Goal: Information Seeking & Learning: Learn about a topic

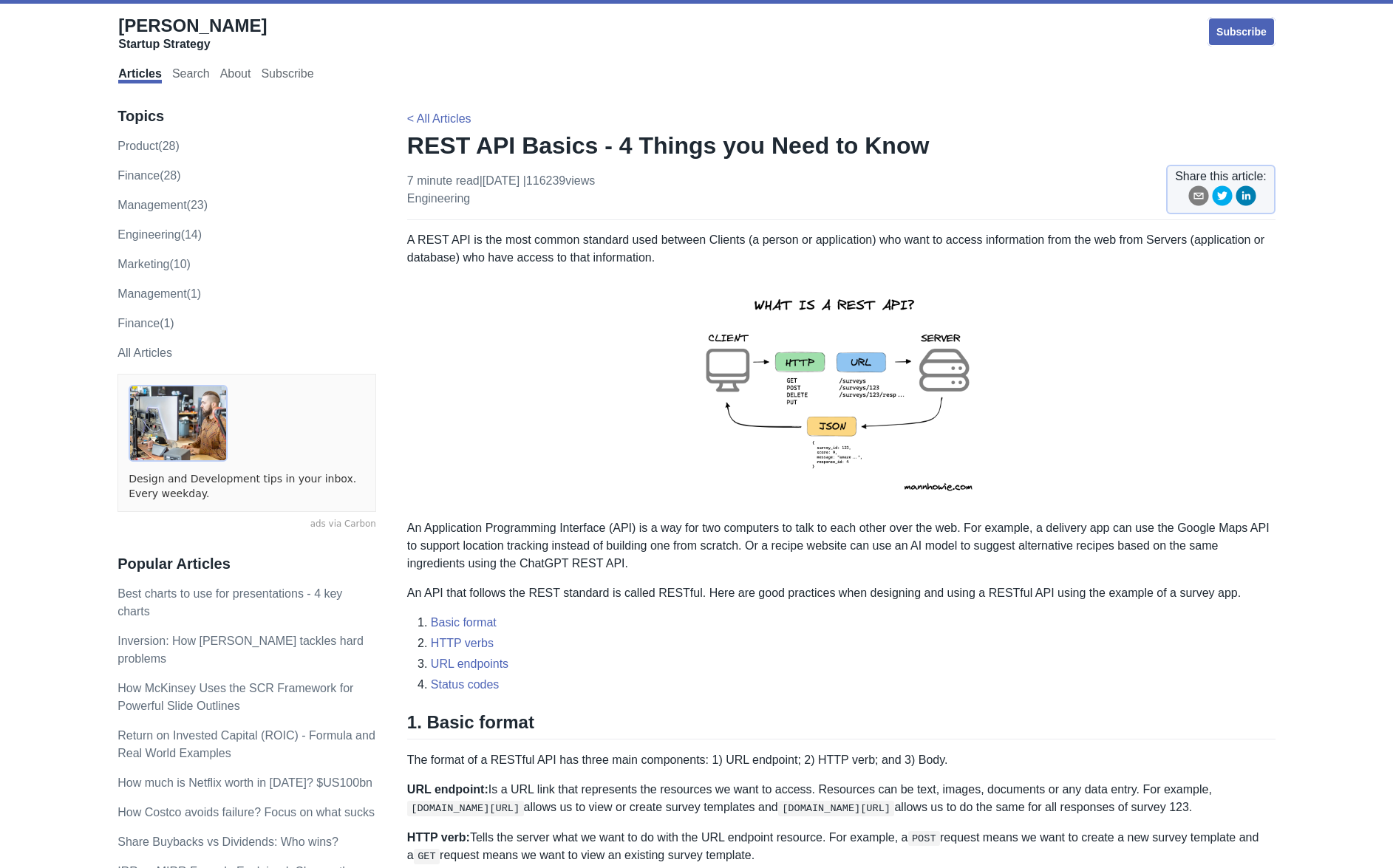
drag, startPoint x: 574, startPoint y: 720, endPoint x: 787, endPoint y: 847, distance: 248.0
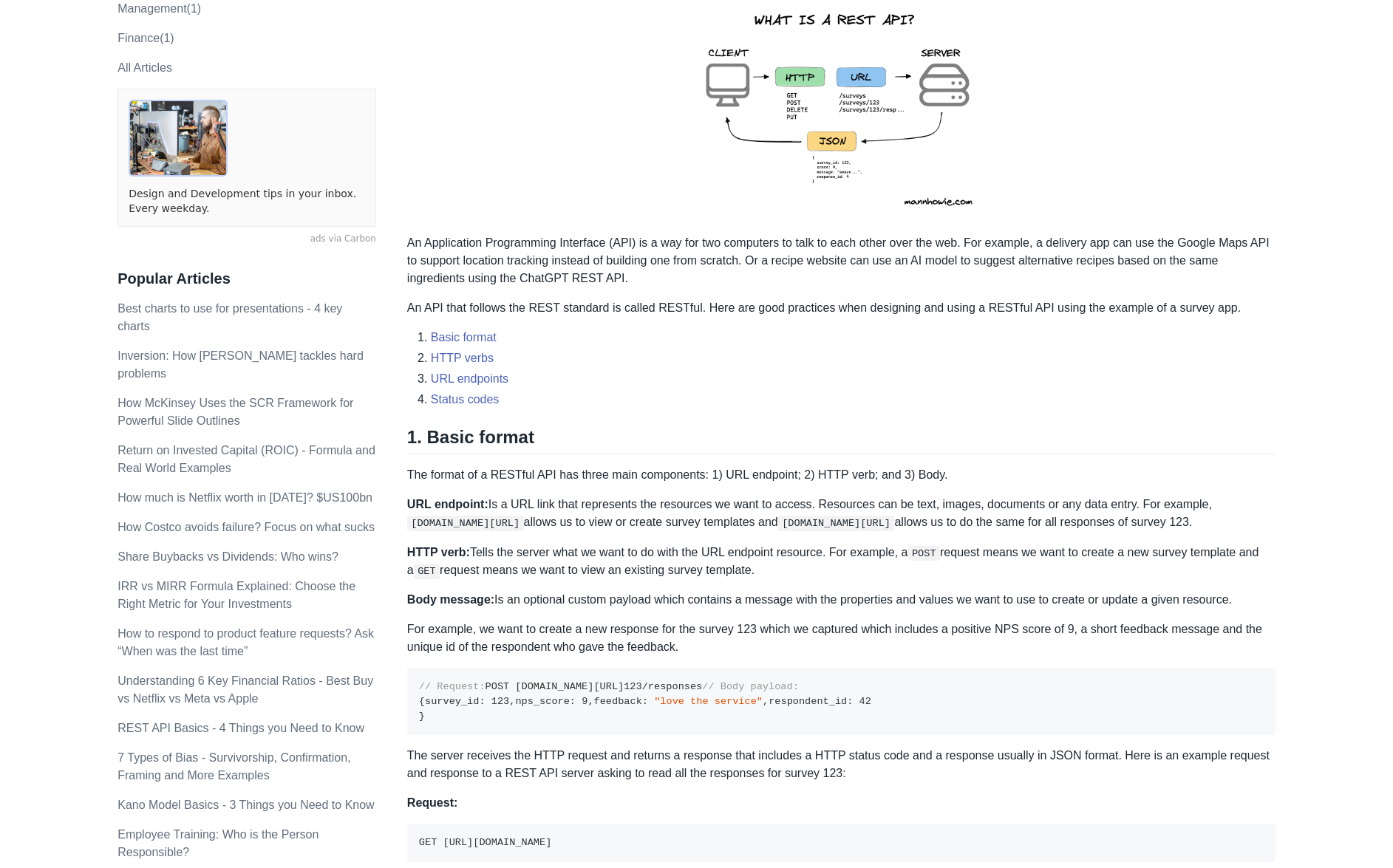
scroll to position [295, 0]
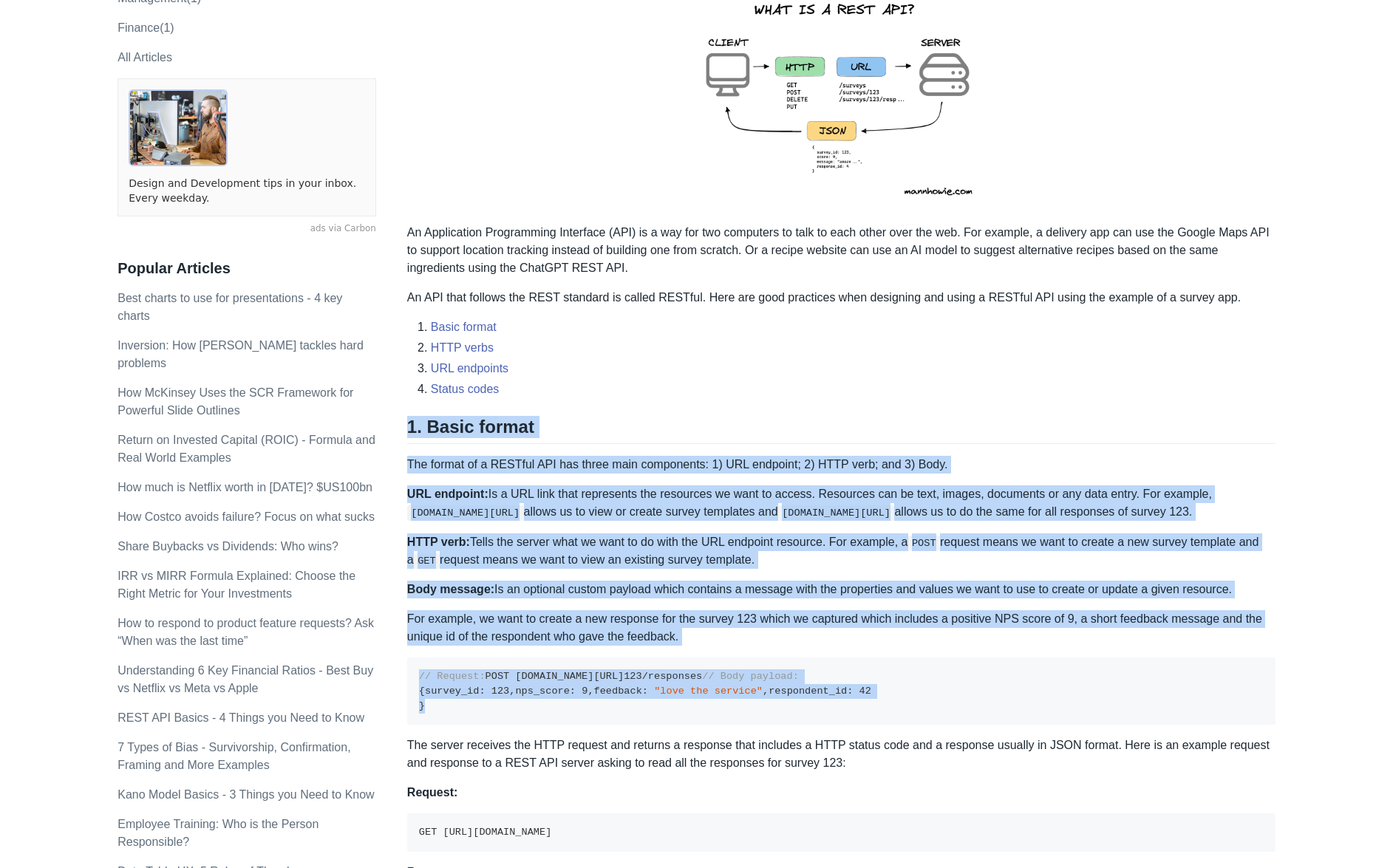
drag, startPoint x: 589, startPoint y: 395, endPoint x: 807, endPoint y: 819, distance: 476.8
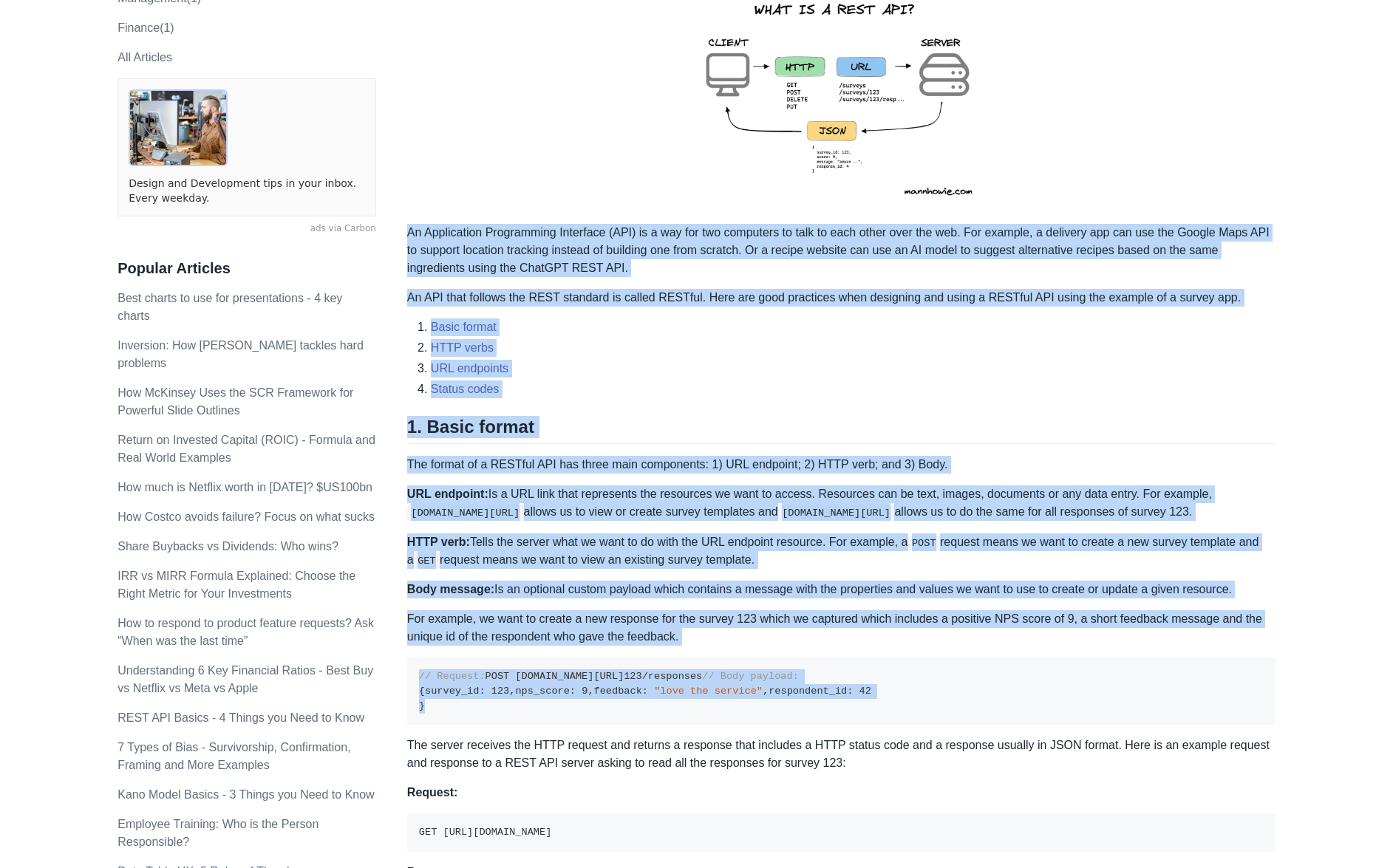
drag, startPoint x: 537, startPoint y: 819, endPoint x: 410, endPoint y: 237, distance: 595.7
click at [410, 237] on p "An Application Programming Interface (API) is a way for two computers to talk t…" at bounding box center [841, 250] width 868 height 53
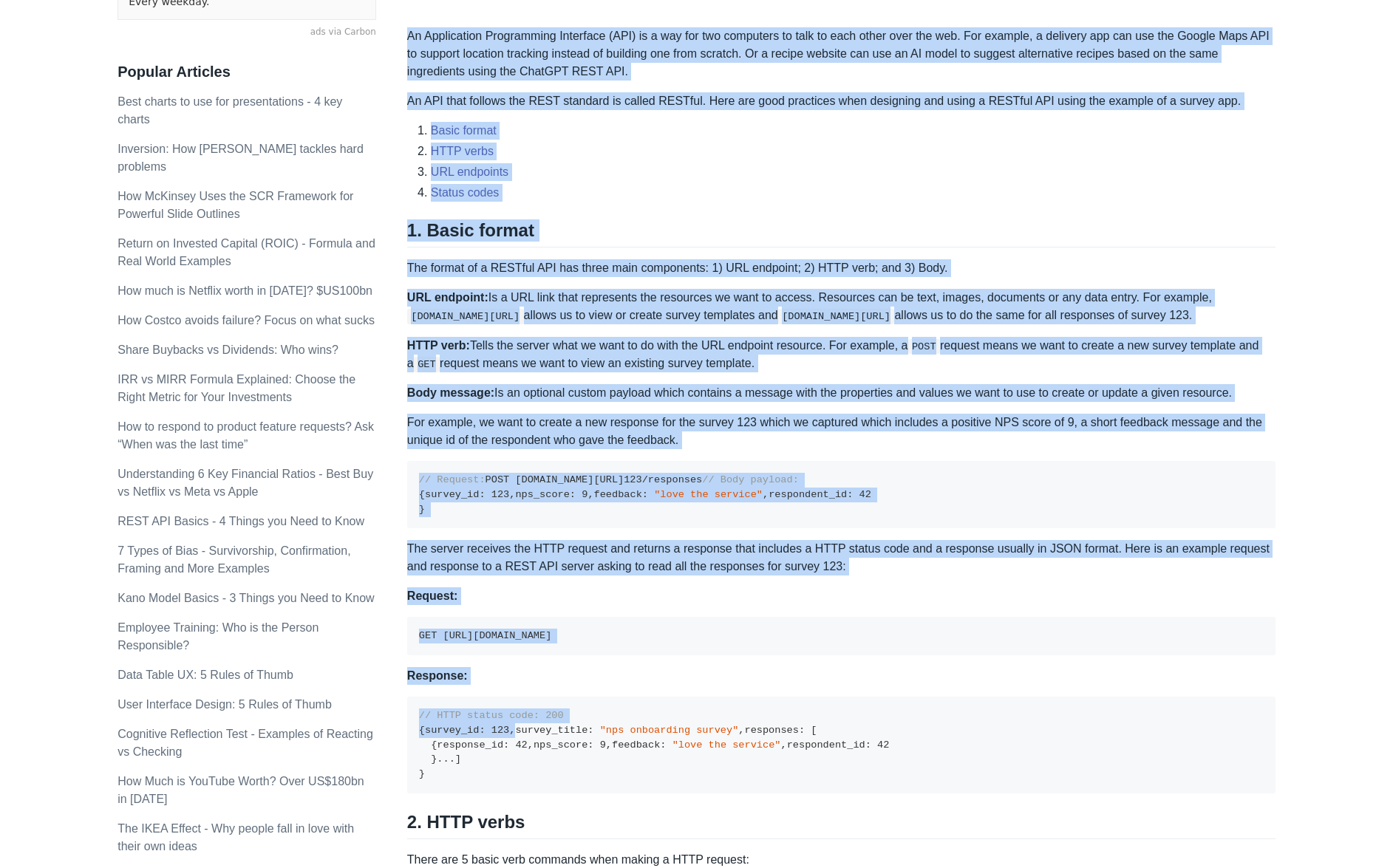
scroll to position [506, 0]
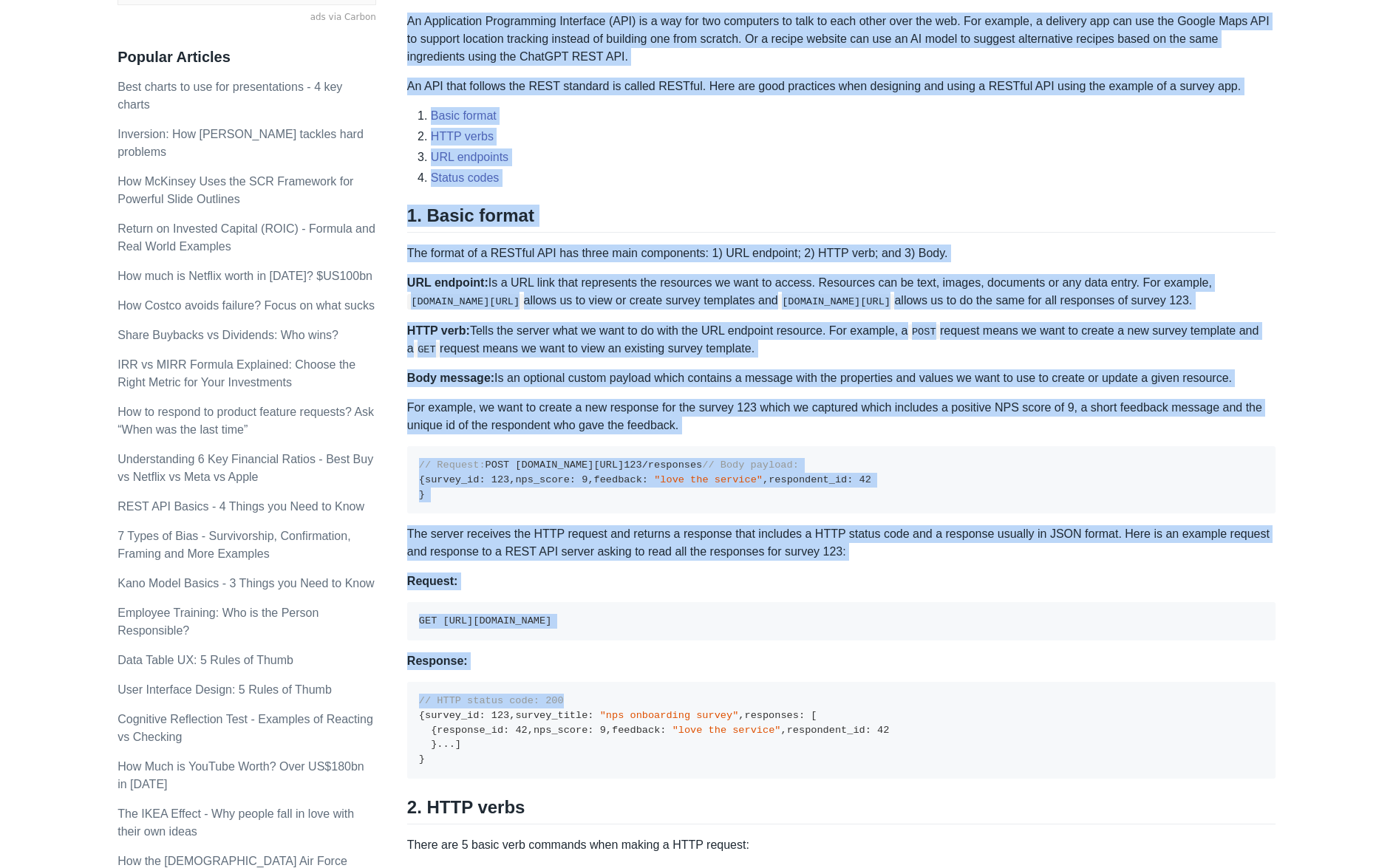
drag, startPoint x: 410, startPoint y: 233, endPoint x: 952, endPoint y: 781, distance: 770.8
click at [952, 781] on div "A REST API is the most common standard used between Clients (a person or applic…" at bounding box center [841, 831] width 868 height 2213
click at [831, 662] on div "A REST API is the most common standard used between Clients (a person or applic…" at bounding box center [841, 831] width 868 height 2213
drag, startPoint x: 824, startPoint y: 656, endPoint x: 407, endPoint y: 21, distance: 759.7
click at [407, 21] on div "A REST API is the most common standard used between Clients (a person or applic…" at bounding box center [841, 831] width 868 height 2213
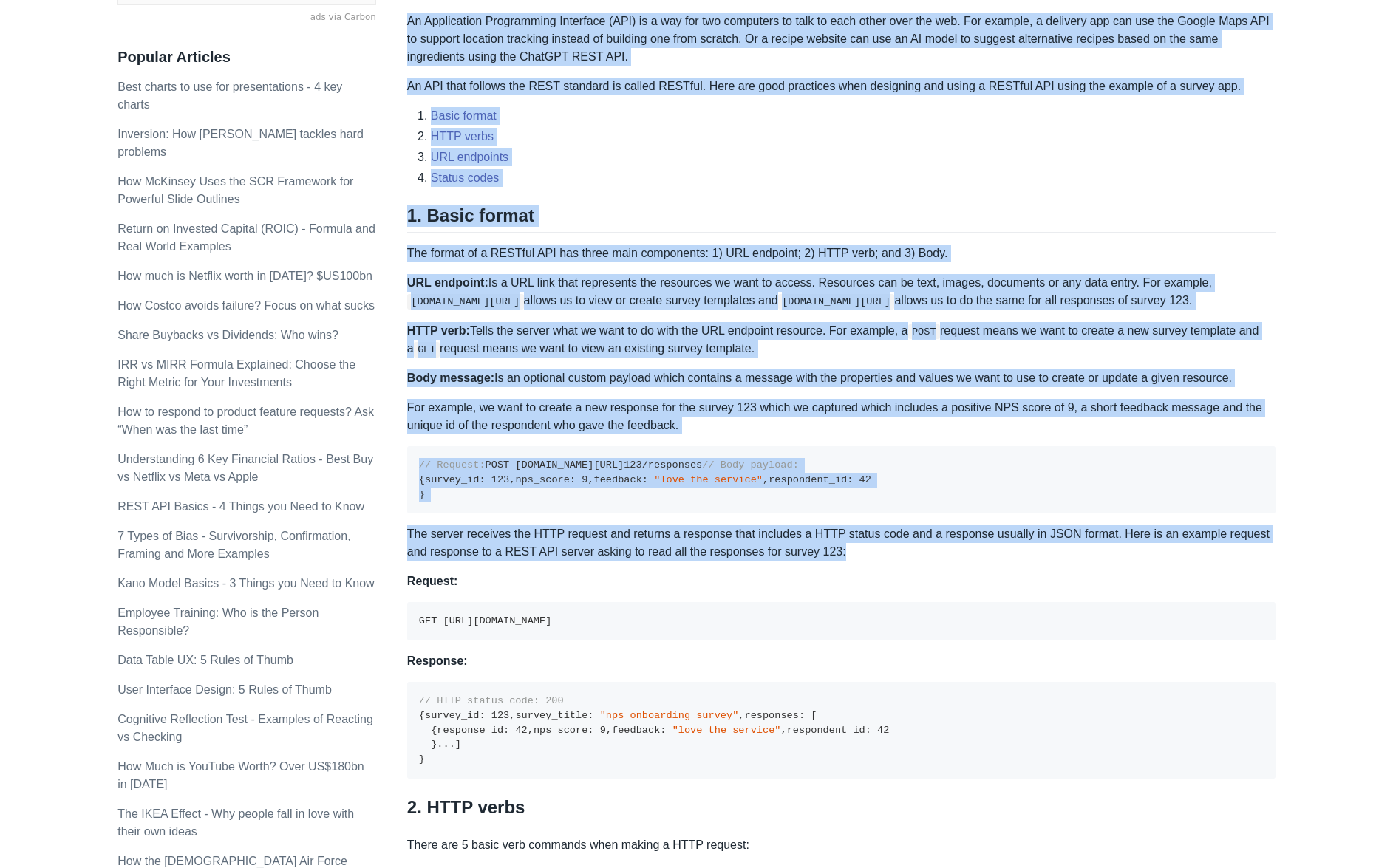
click at [436, 33] on p "An Application Programming Interface (API) is a way for two computers to talk t…" at bounding box center [841, 39] width 868 height 53
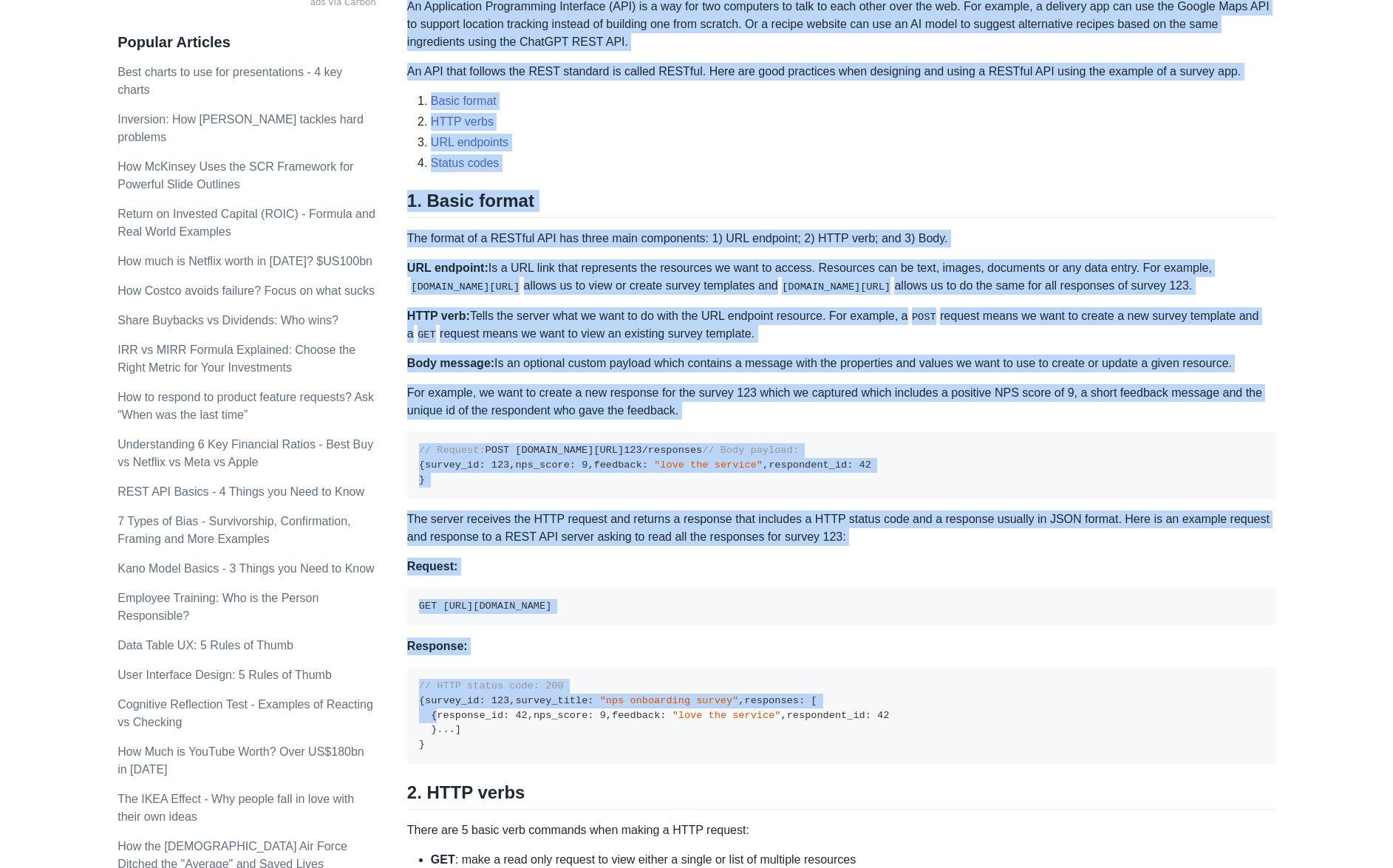
scroll to position [551, 0]
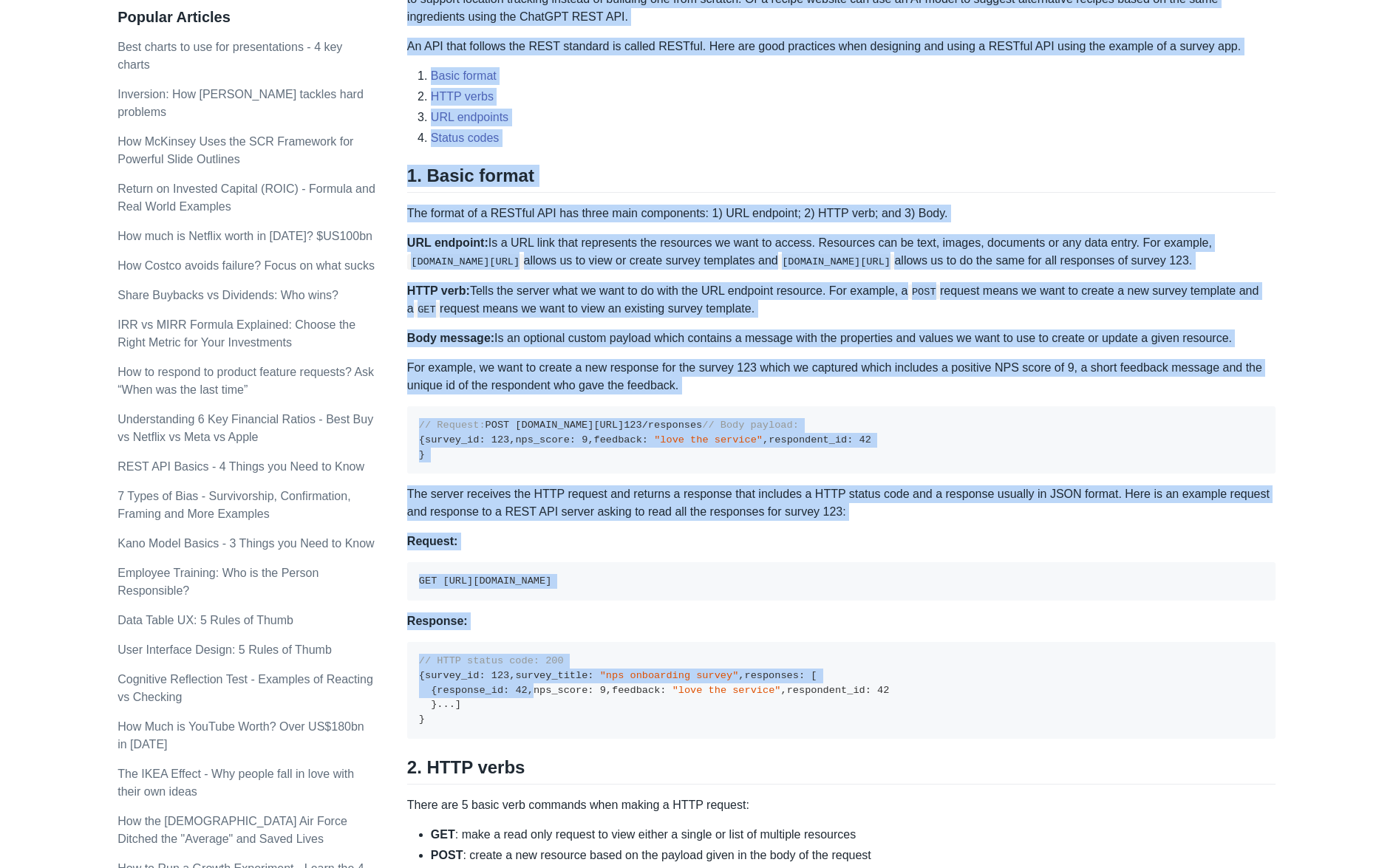
drag, startPoint x: 409, startPoint y: 19, endPoint x: 919, endPoint y: 855, distance: 979.3
click at [919, 855] on div "A REST API is the most common standard used between Clients (a person or applic…" at bounding box center [841, 791] width 868 height 2213
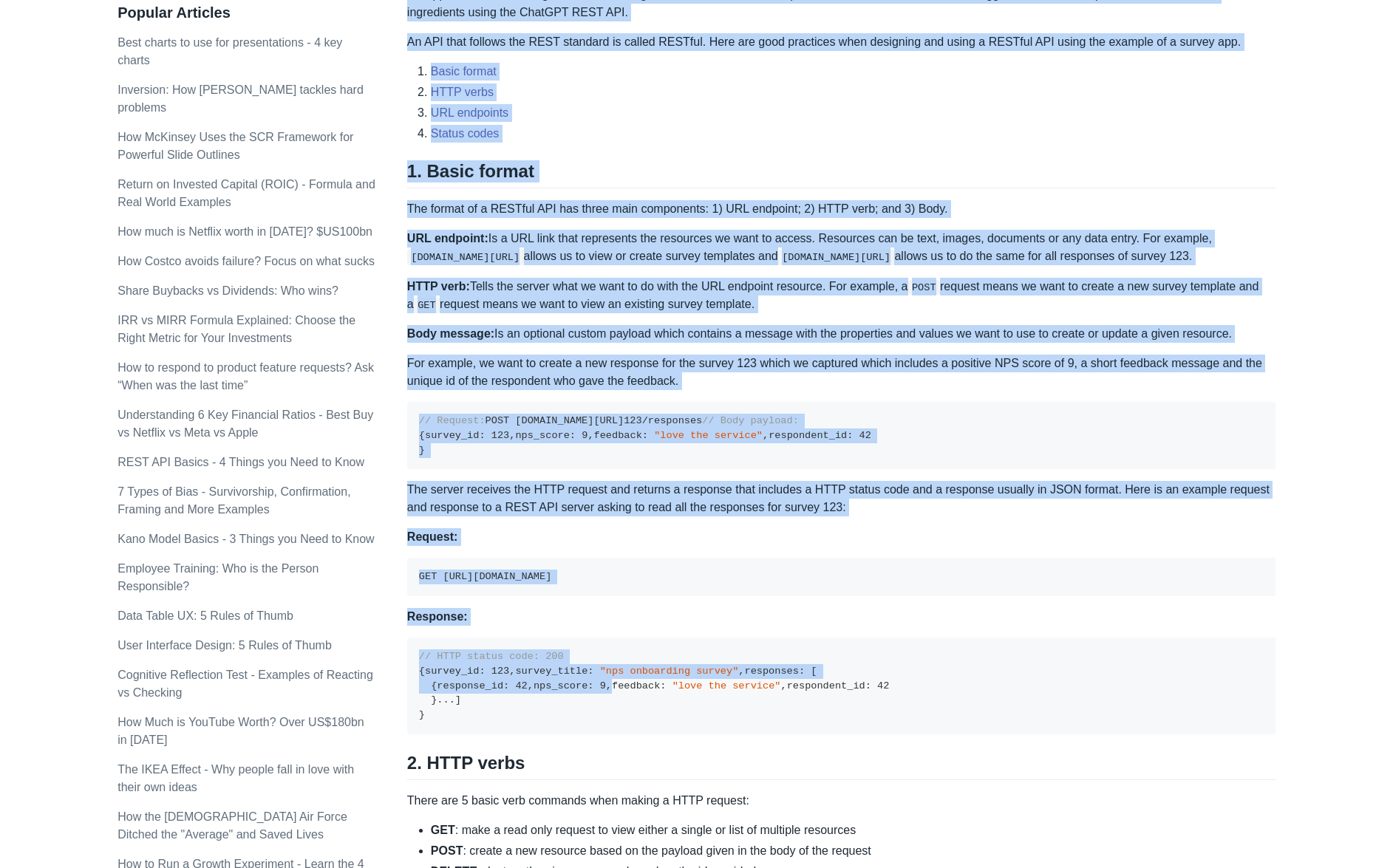
click at [782, 378] on p "For example, we want to create a new response for the survey 123 which we captu…" at bounding box center [841, 372] width 868 height 36
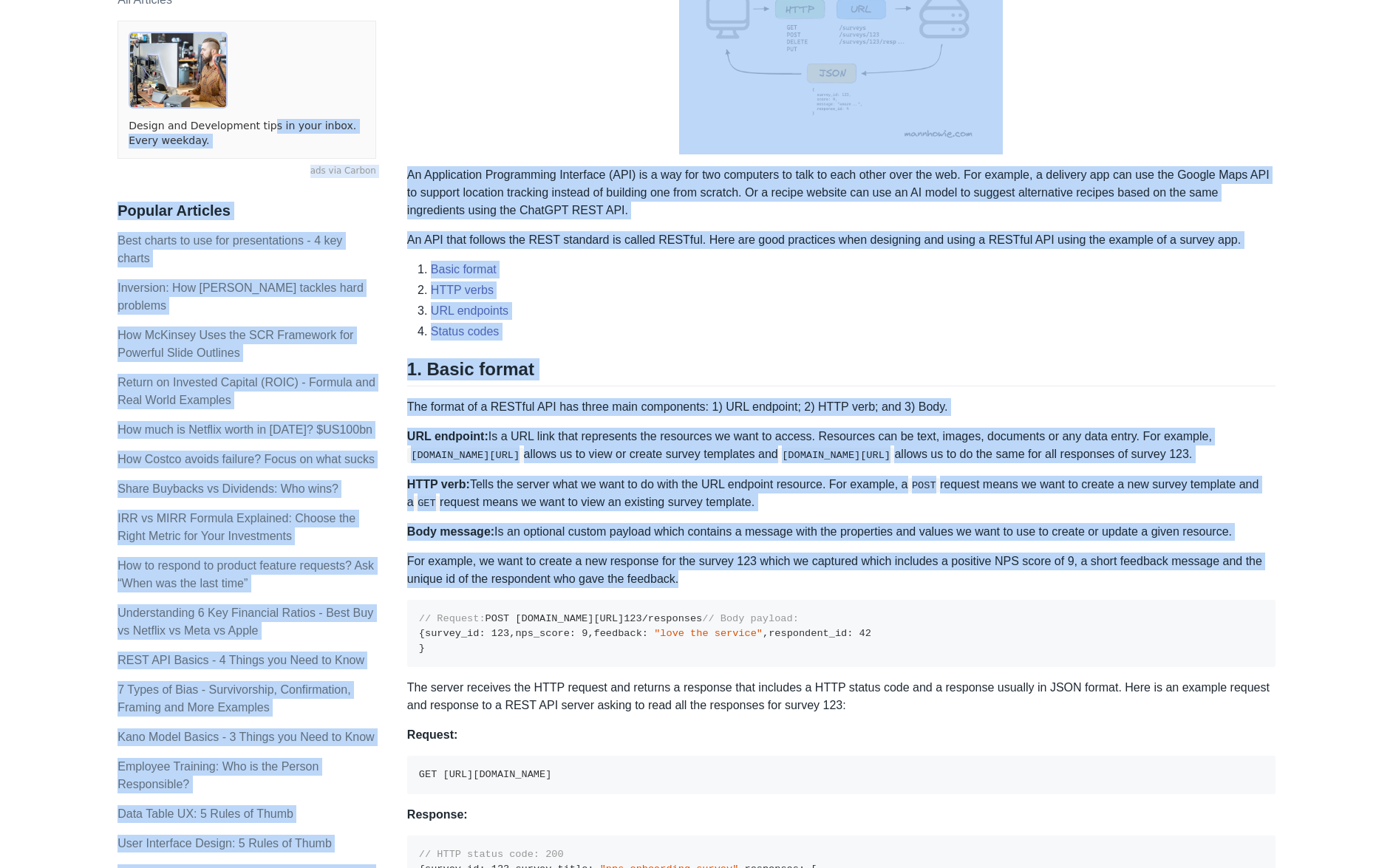
drag, startPoint x: 692, startPoint y: 382, endPoint x: 405, endPoint y: 3, distance: 475.4
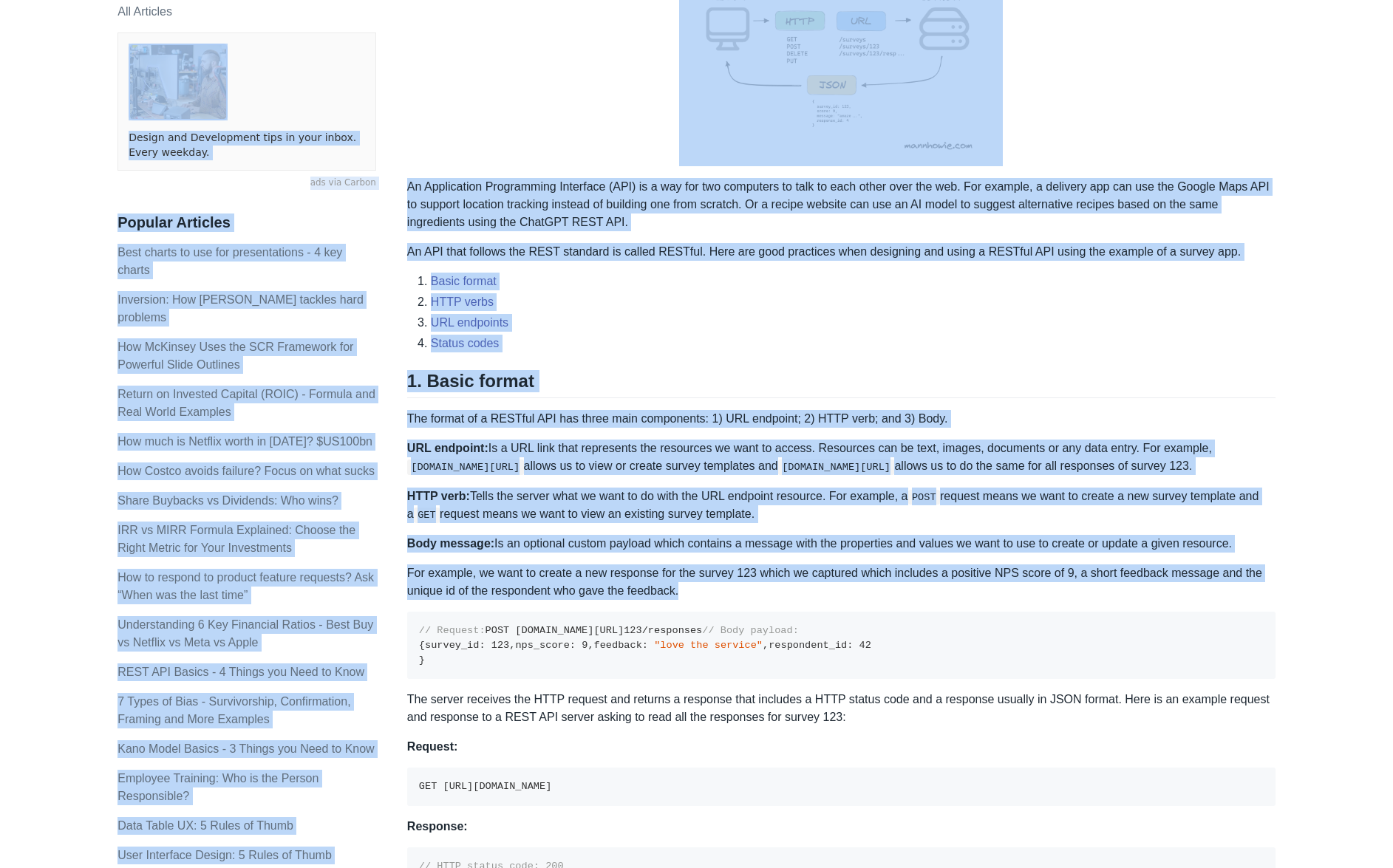
click at [591, 318] on li "URL endpoints" at bounding box center [853, 323] width 845 height 17
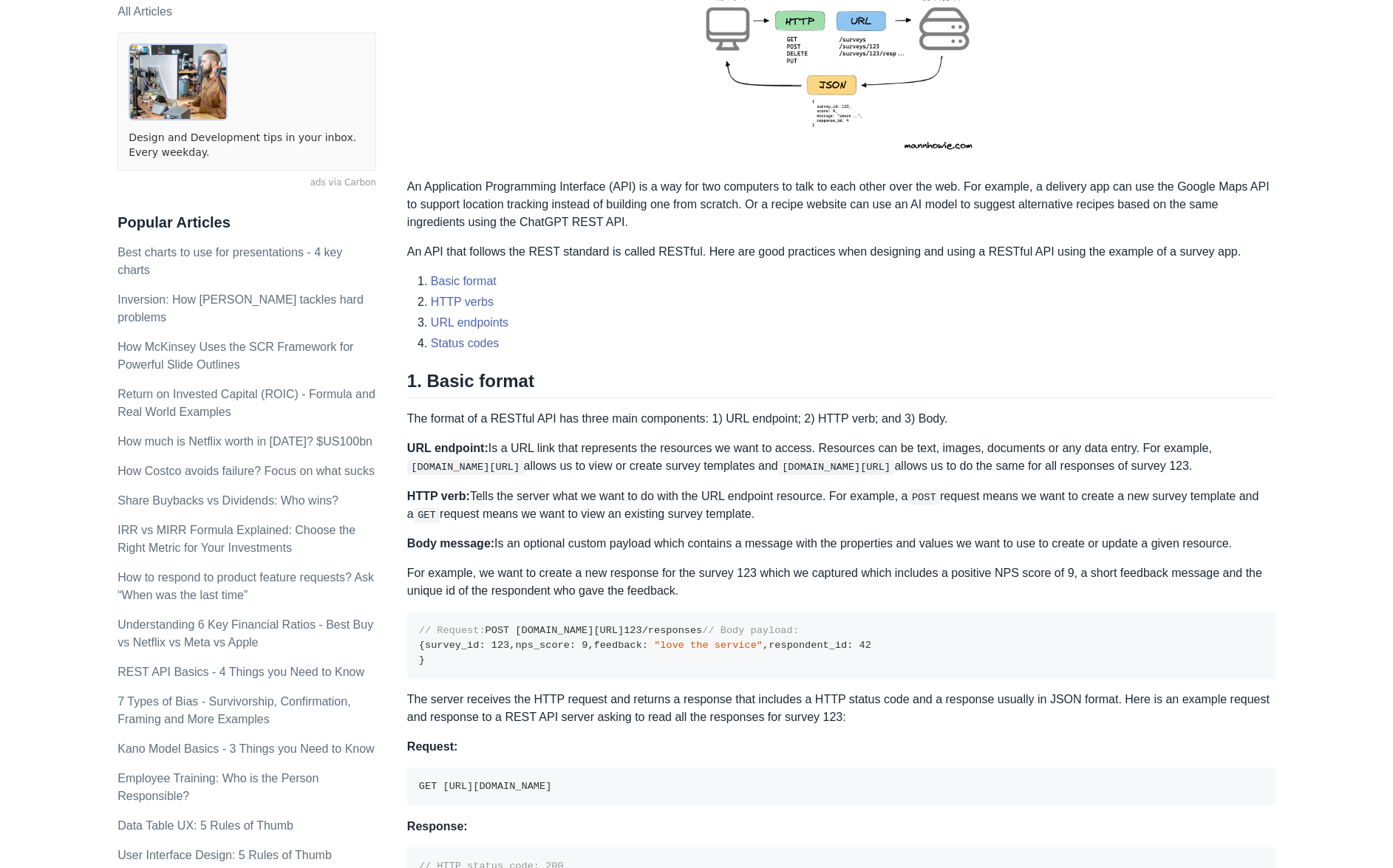
click at [569, 220] on p "An Application Programming Interface (API) is a way for two computers to talk t…" at bounding box center [841, 205] width 868 height 53
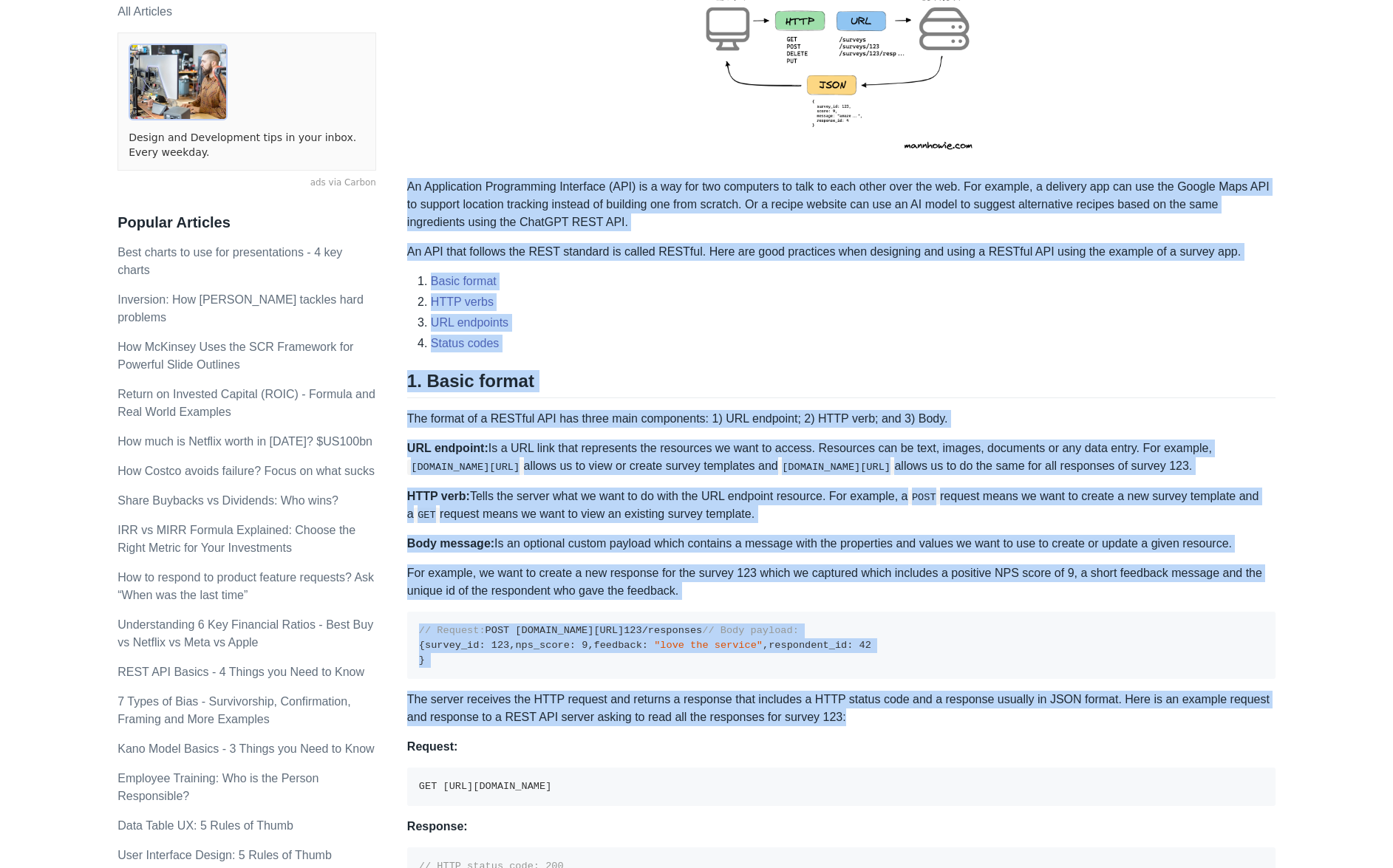
drag, startPoint x: 409, startPoint y: 186, endPoint x: 852, endPoint y: 819, distance: 772.6
drag, startPoint x: 816, startPoint y: 815, endPoint x: 407, endPoint y: 182, distance: 753.6
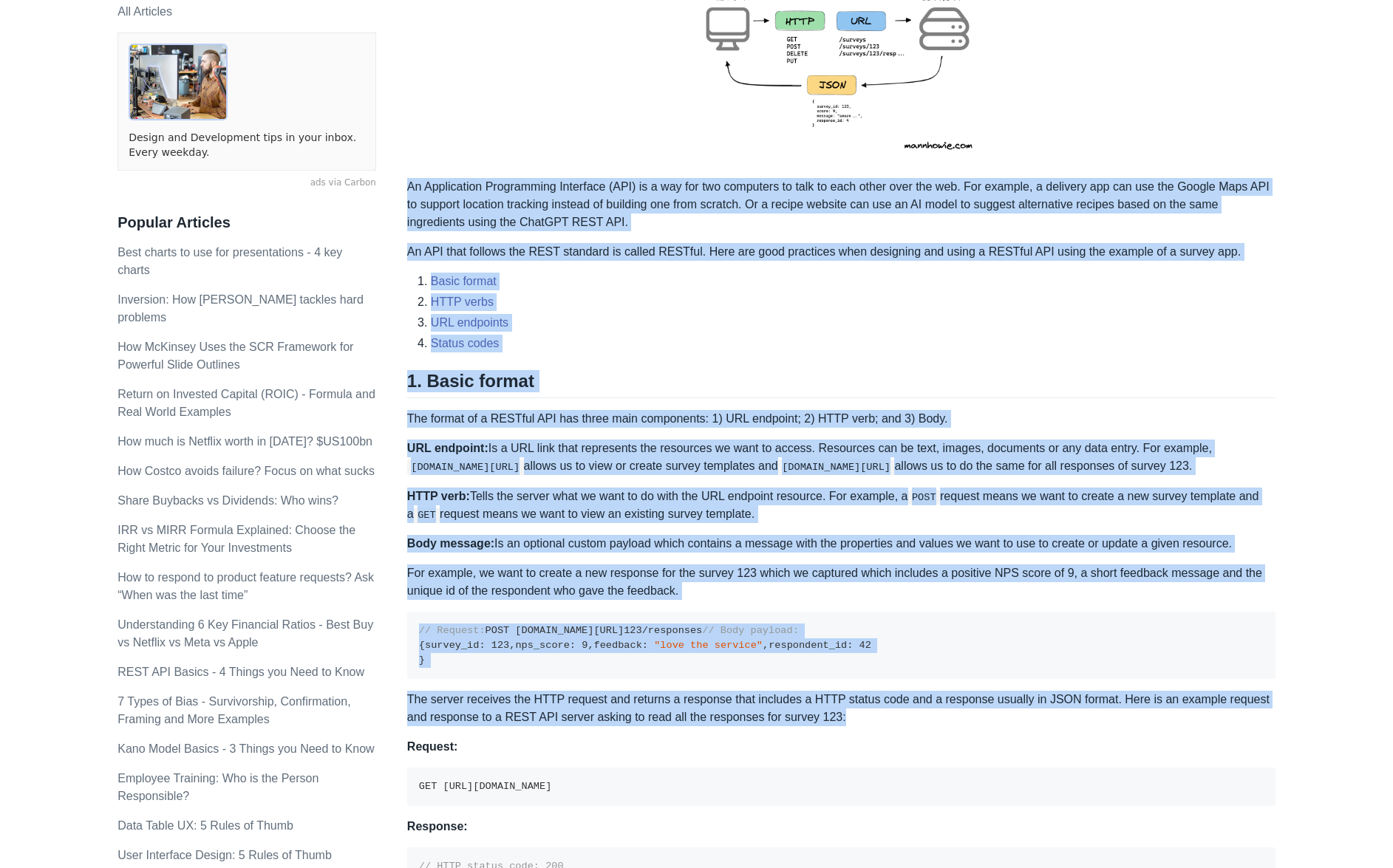
click at [408, 189] on p "An Application Programming Interface (API) is a way for two computers to talk t…" at bounding box center [841, 205] width 868 height 53
drag, startPoint x: 408, startPoint y: 187, endPoint x: 847, endPoint y: 828, distance: 776.9
drag, startPoint x: 845, startPoint y: 826, endPoint x: 819, endPoint y: 820, distance: 26.7
click at [845, 726] on p "The server receives the HTTP request and returns a response that includes a HTT…" at bounding box center [841, 708] width 868 height 36
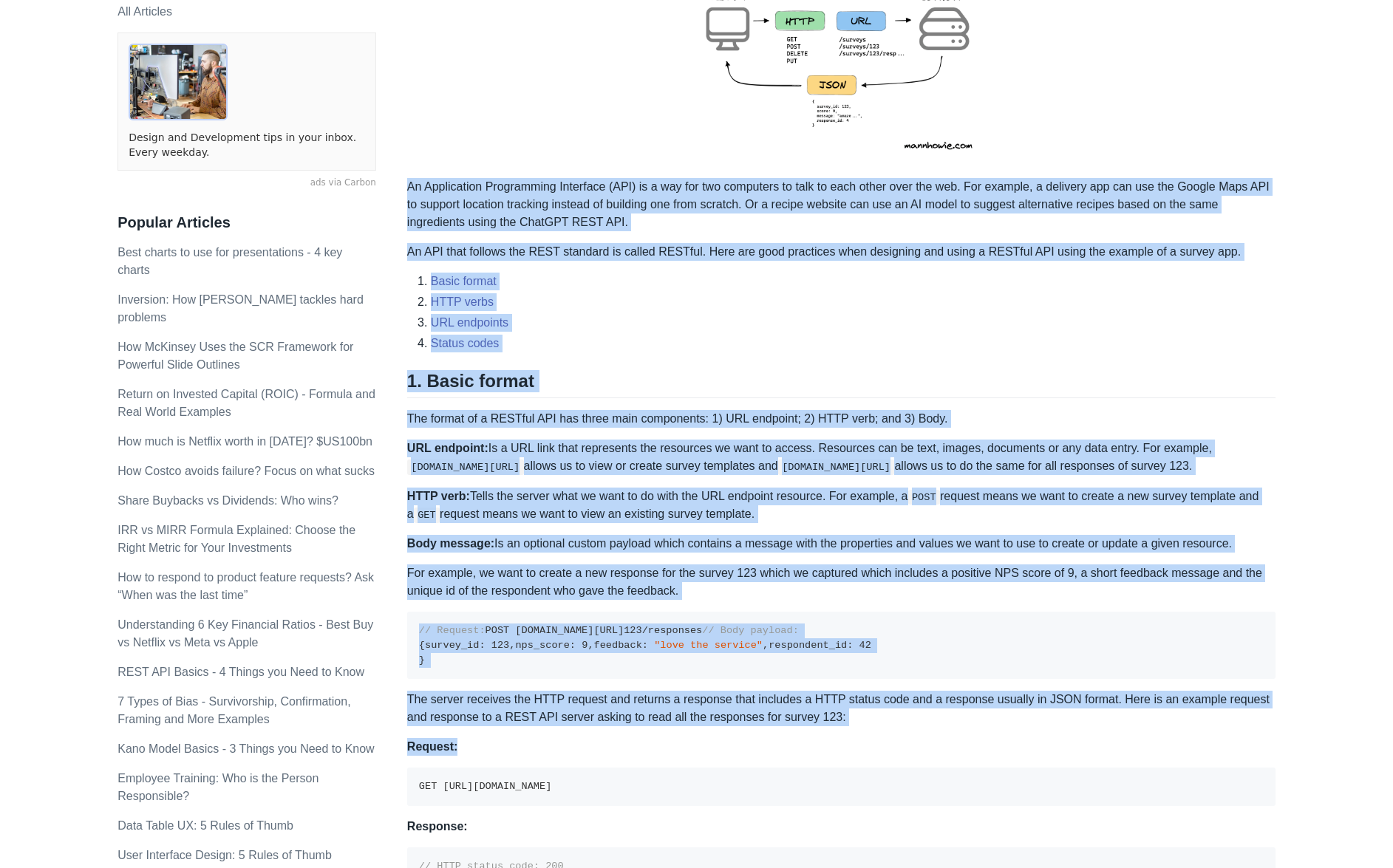
click at [807, 726] on p "The server receives the HTTP request and returns a response that includes a HTT…" at bounding box center [841, 708] width 868 height 36
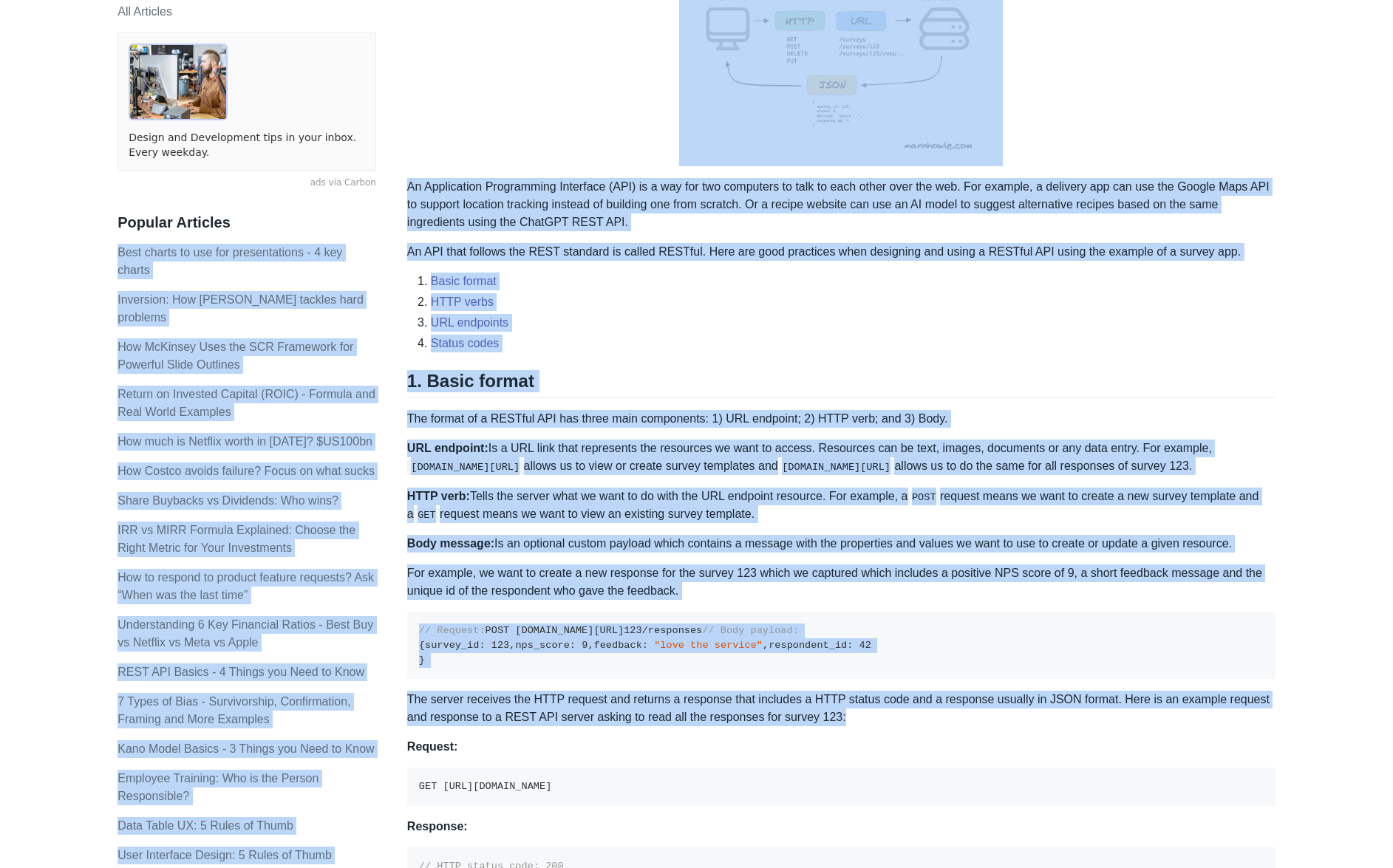
drag, startPoint x: 807, startPoint y: 818, endPoint x: 405, endPoint y: 188, distance: 747.3
click at [409, 193] on p "An Application Programming Interface (API) is a way for two computers to talk t…" at bounding box center [841, 205] width 868 height 53
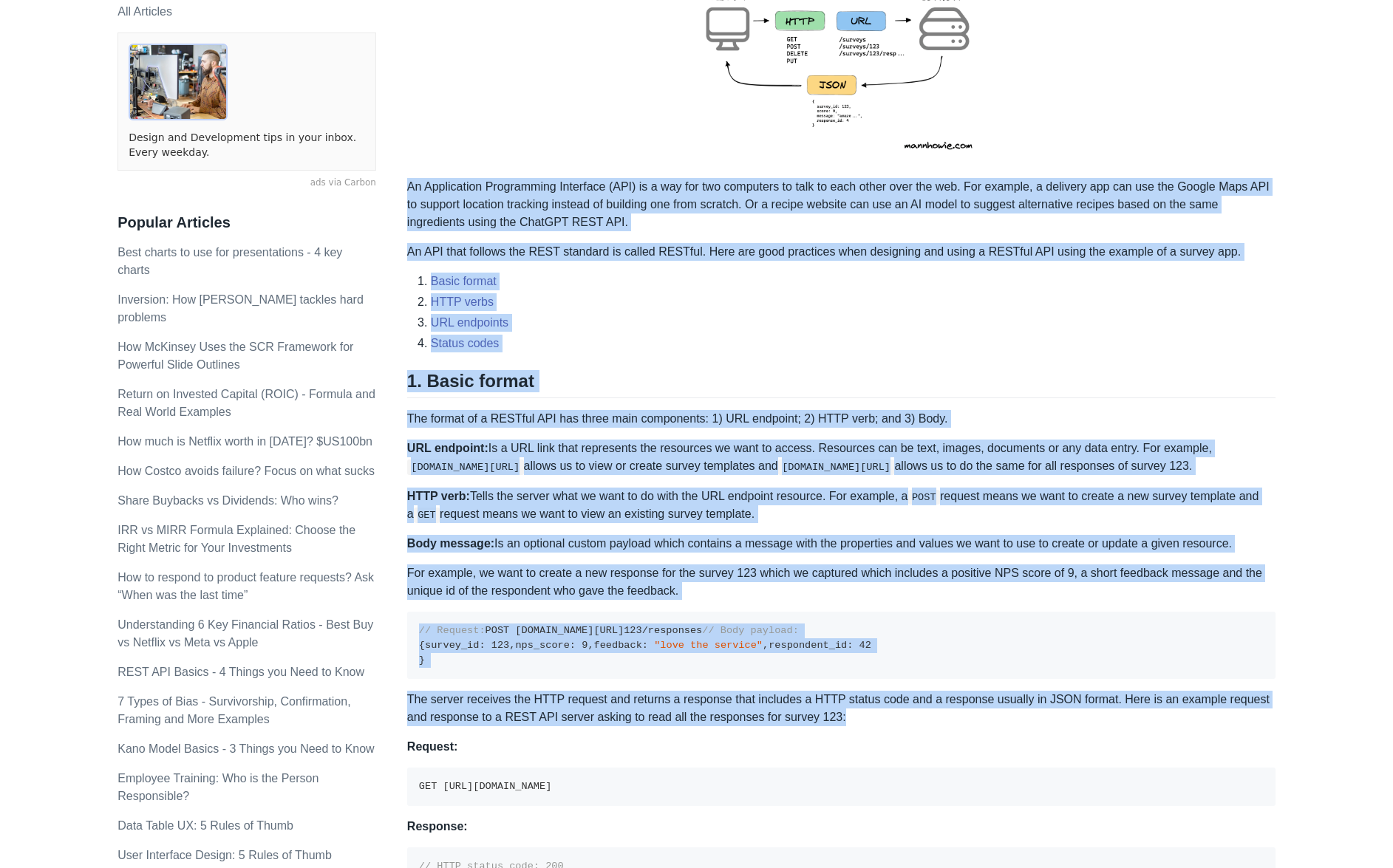
drag, startPoint x: 409, startPoint y: 191, endPoint x: 814, endPoint y: 823, distance: 750.6
click at [815, 726] on p "The server receives the HTTP request and returns a response that includes a HTT…" at bounding box center [841, 708] width 868 height 36
